Goal: Find contact information: Find contact information

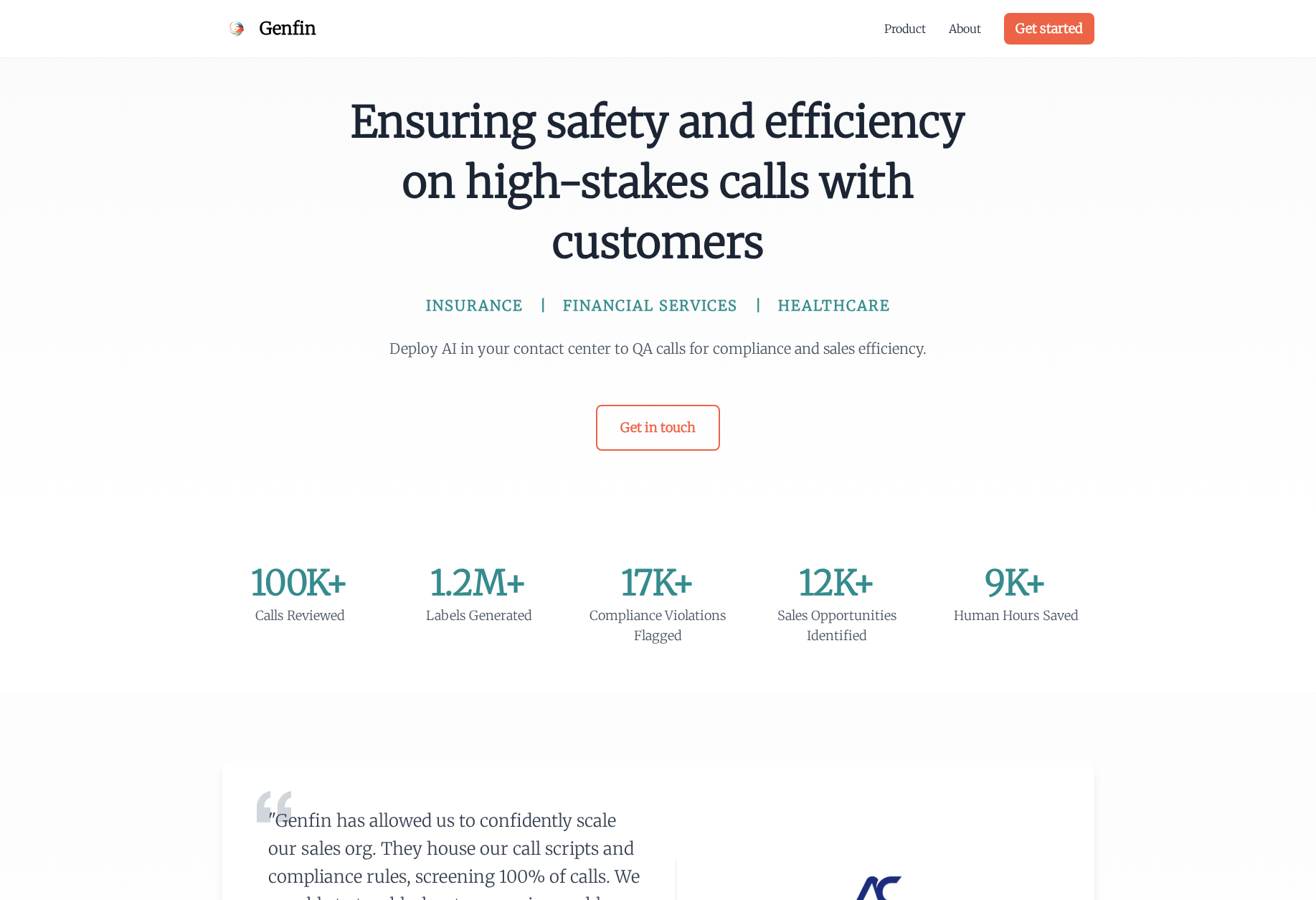
click at [595, 140] on span "Ensuring safety and efficiency on high-stakes calls with customers" at bounding box center [658, 181] width 620 height 181
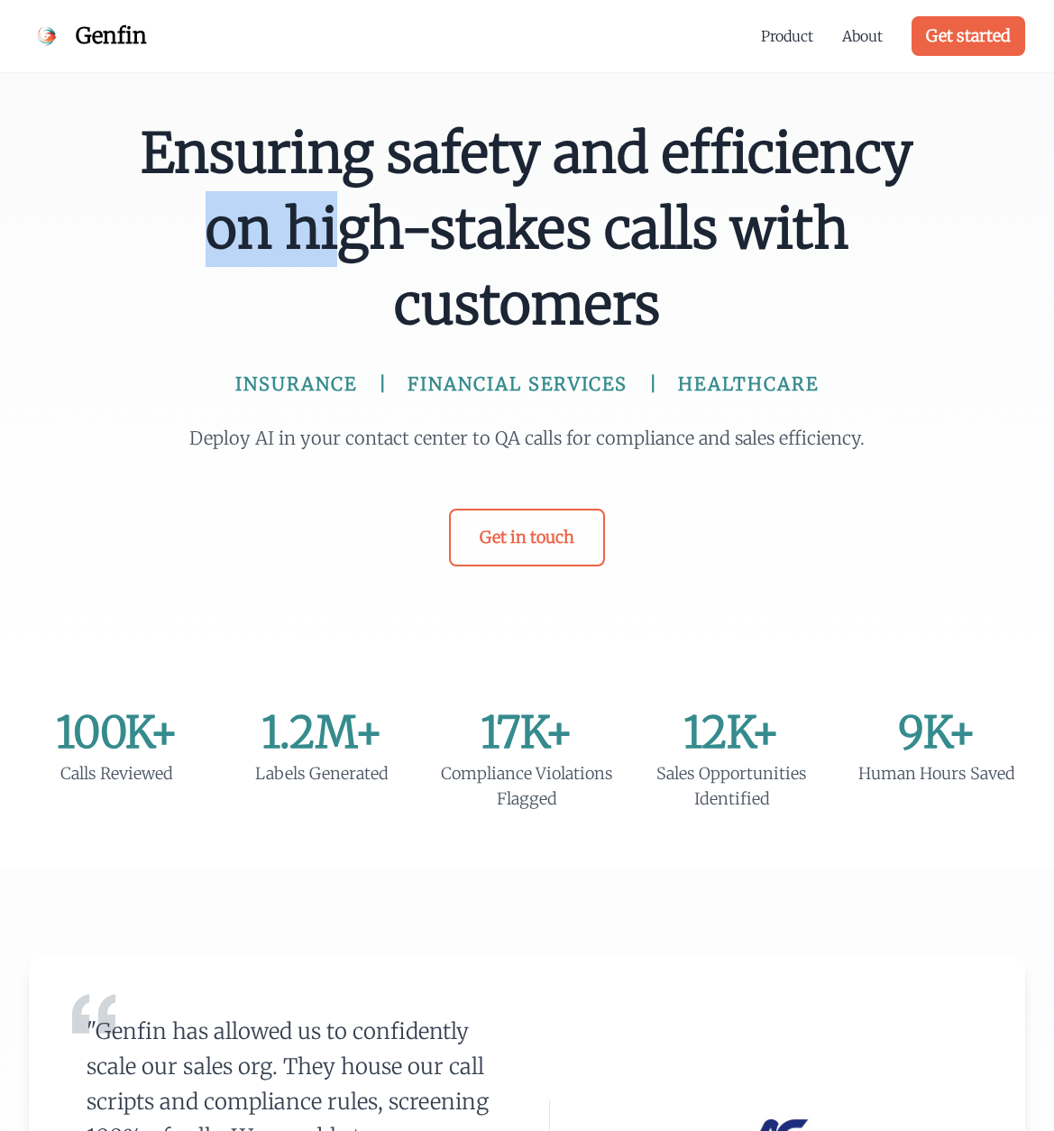
click at [531, 177] on span "Ensuring safety and efficiency on high-stakes calls with customers" at bounding box center [527, 228] width 779 height 227
click at [18, 112] on div "Ensuring safety and efficiency on high-stakes calls with customers INSURANCE FI…" at bounding box center [527, 326] width 1054 height 653
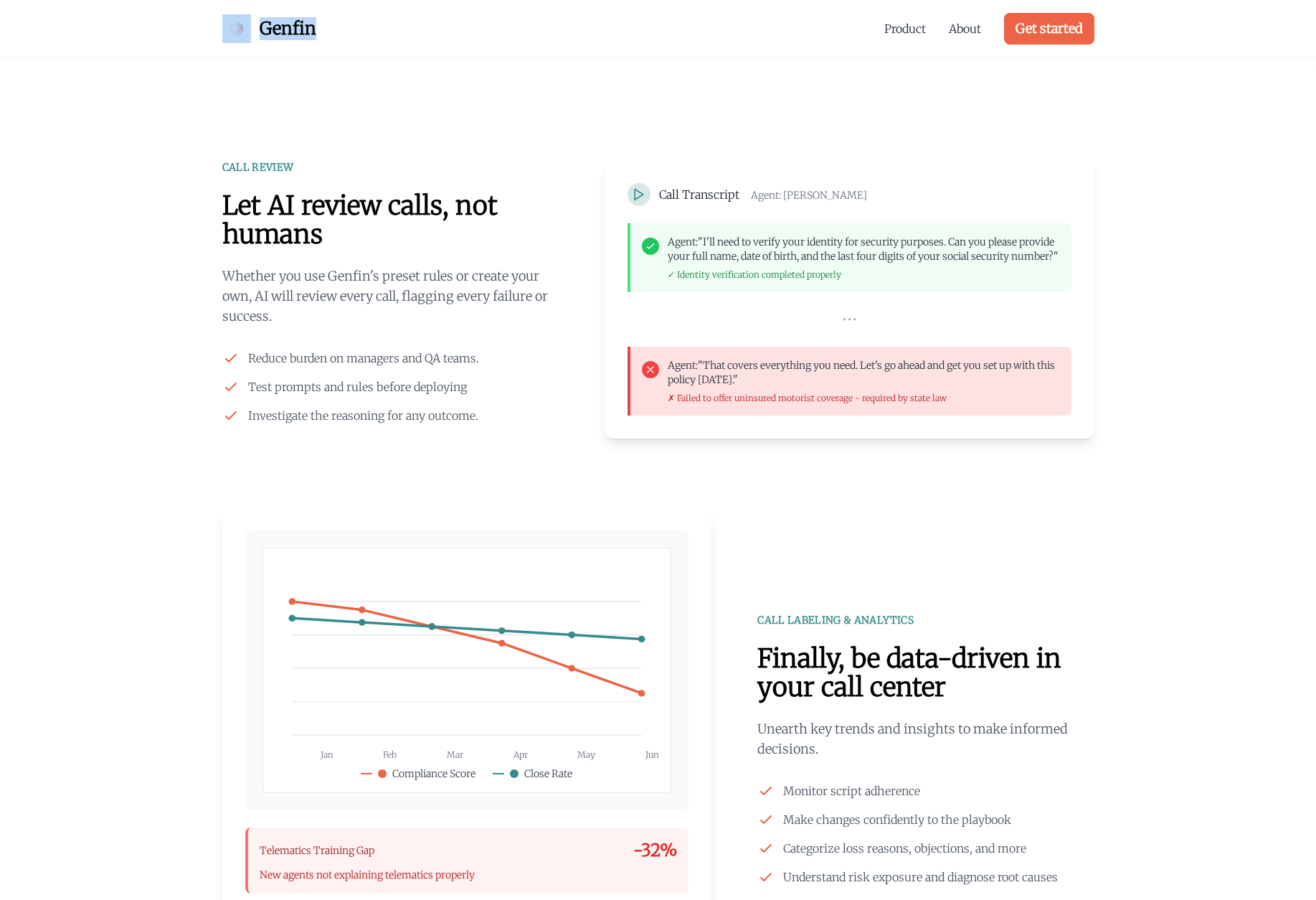
scroll to position [376, 0]
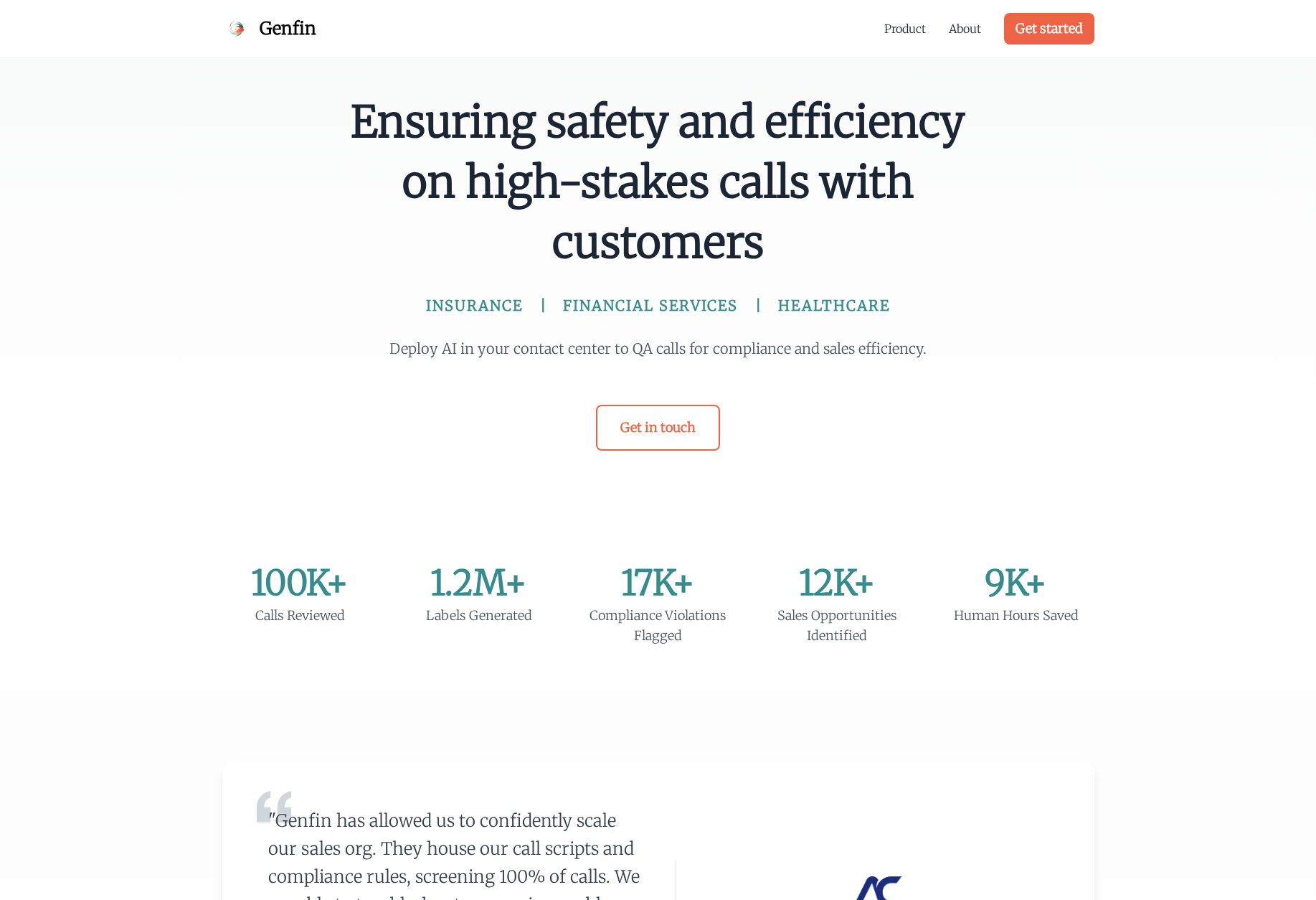
drag, startPoint x: 237, startPoint y: 26, endPoint x: 459, endPoint y: 885, distance: 887.2
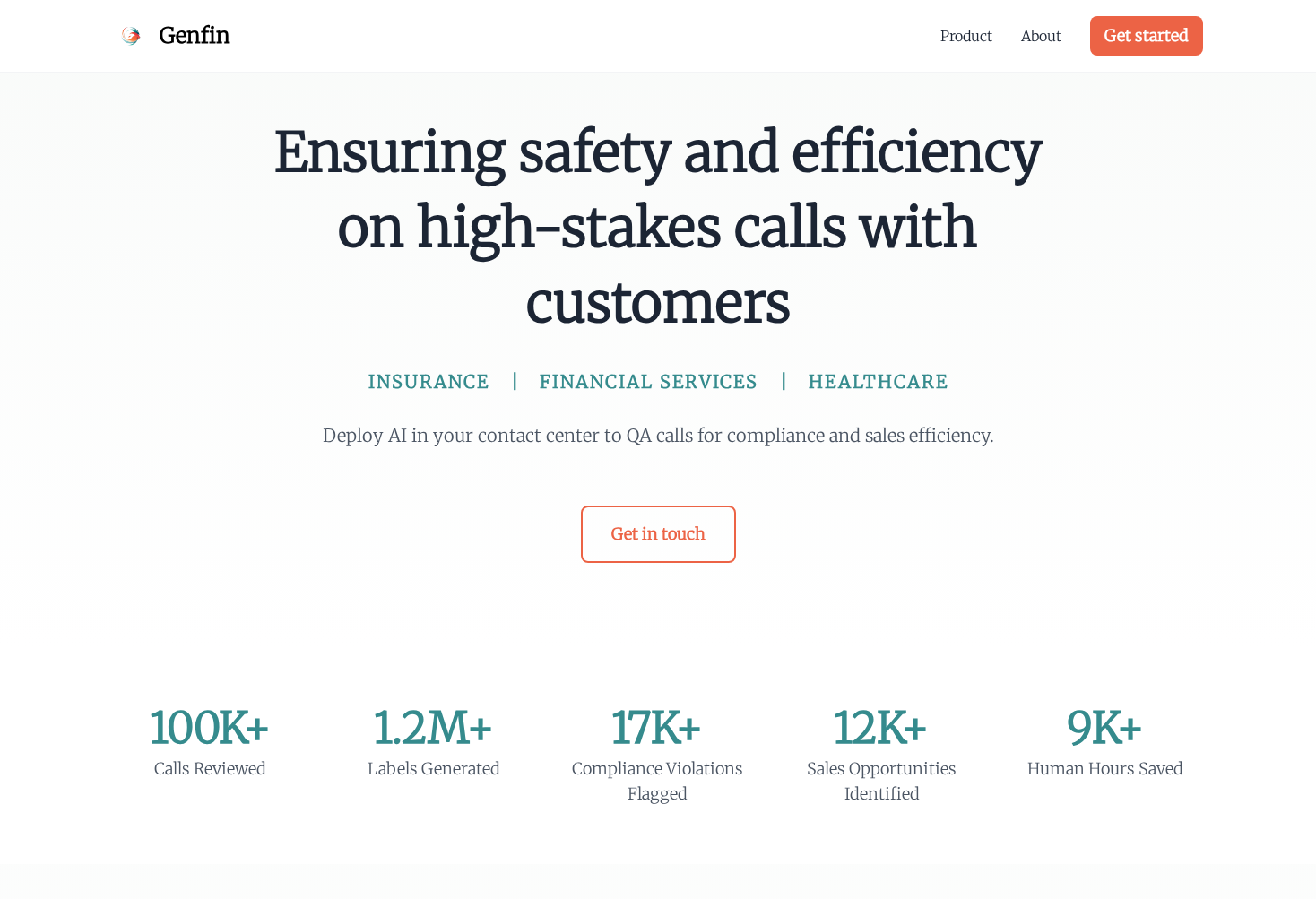
click at [204, 41] on span "Genfin" at bounding box center [194, 36] width 71 height 29
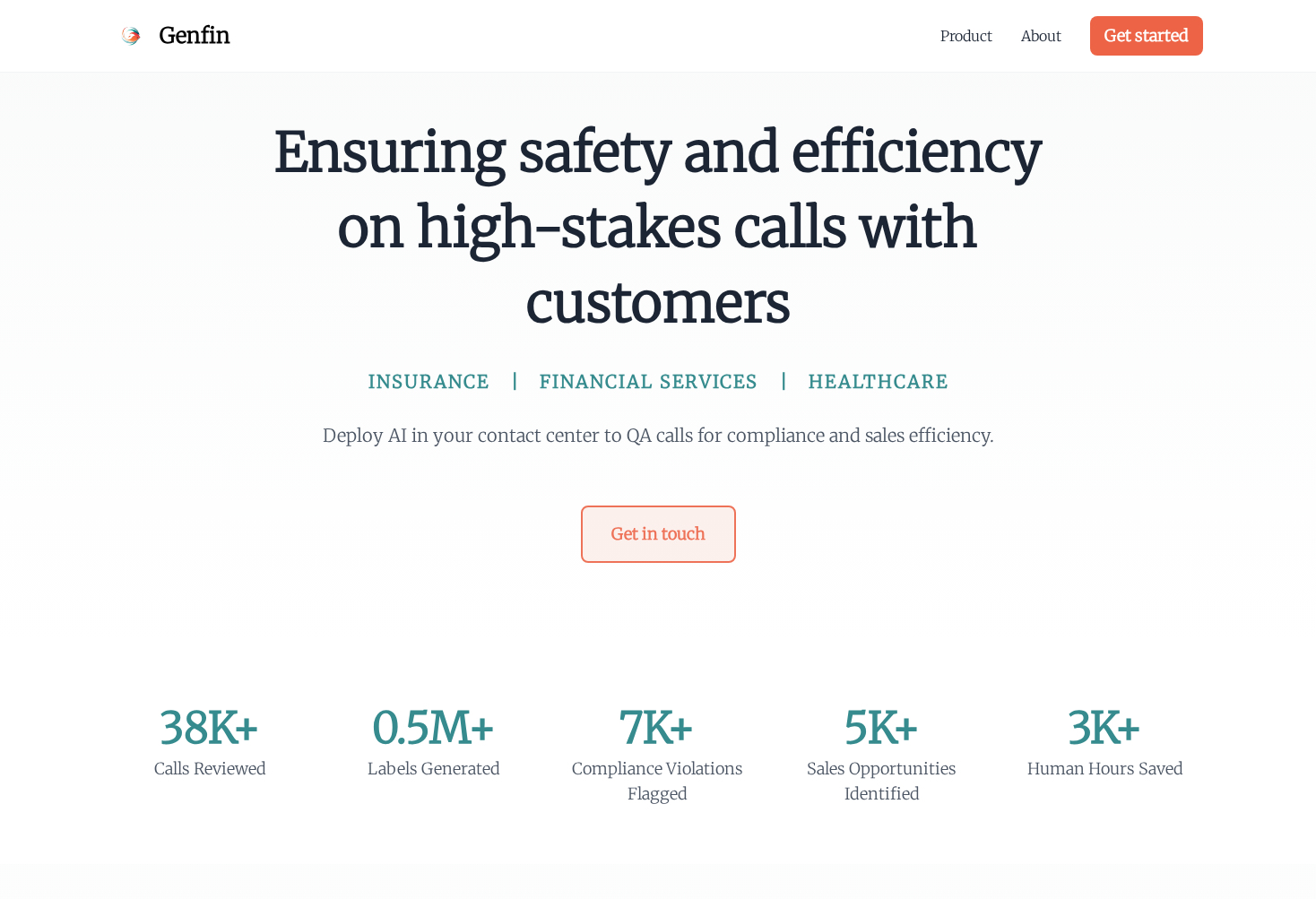
click at [663, 513] on link "Get in touch" at bounding box center [658, 534] width 155 height 58
click at [658, 539] on link "Get in touch" at bounding box center [658, 534] width 155 height 58
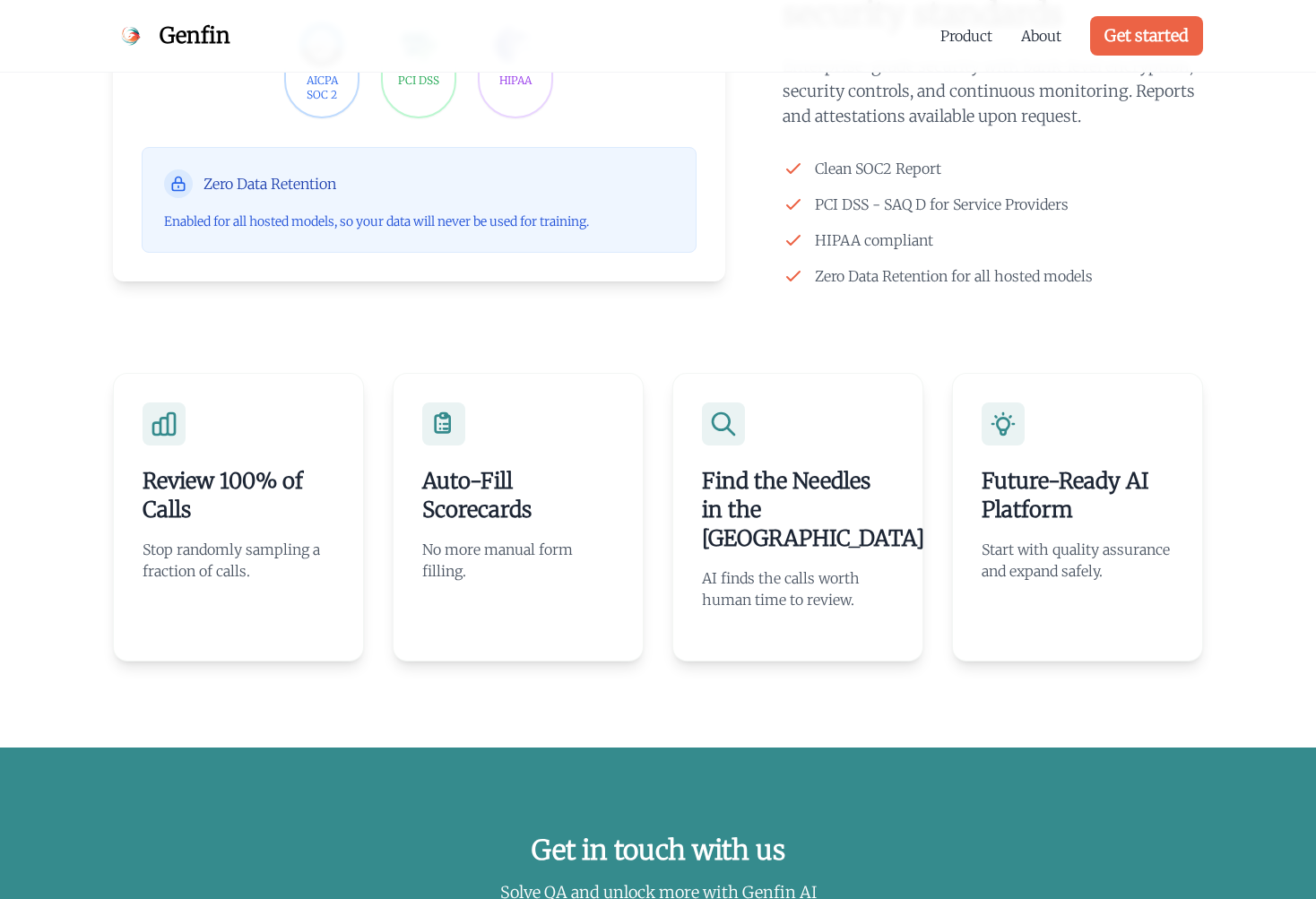
scroll to position [3364, 0]
